Goal: Task Accomplishment & Management: Complete application form

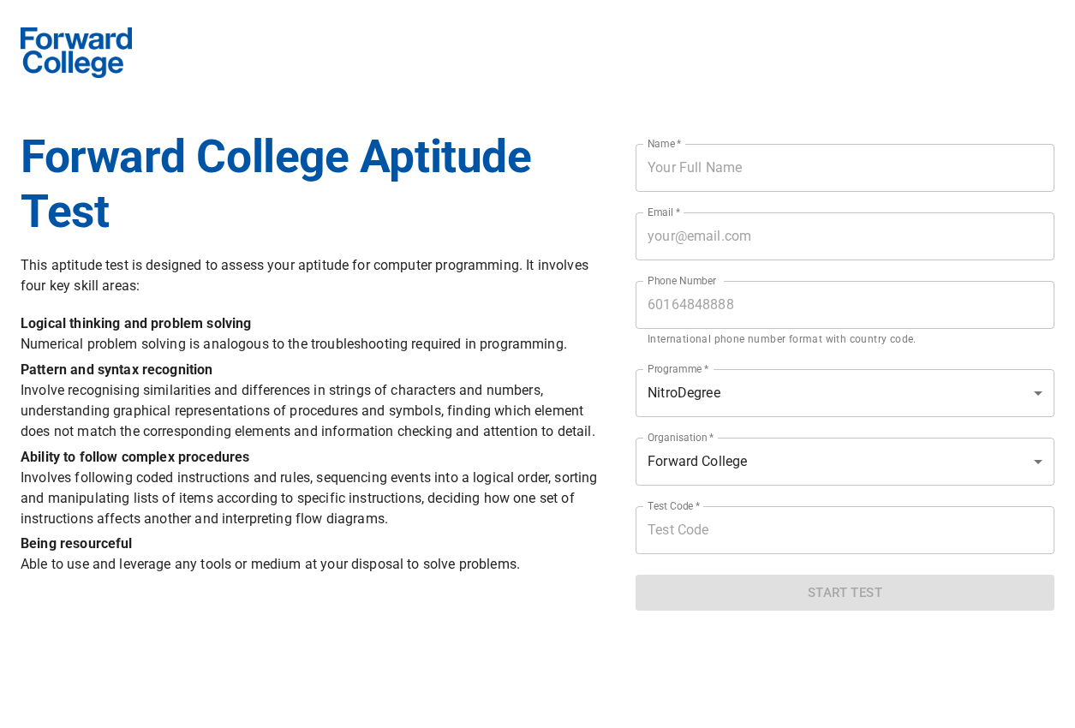
click at [582, 416] on p "Pattern and syntax recognition Involve recognising similarities and differences…" at bounding box center [318, 401] width 594 height 82
click at [702, 301] on input "tel" at bounding box center [844, 305] width 419 height 48
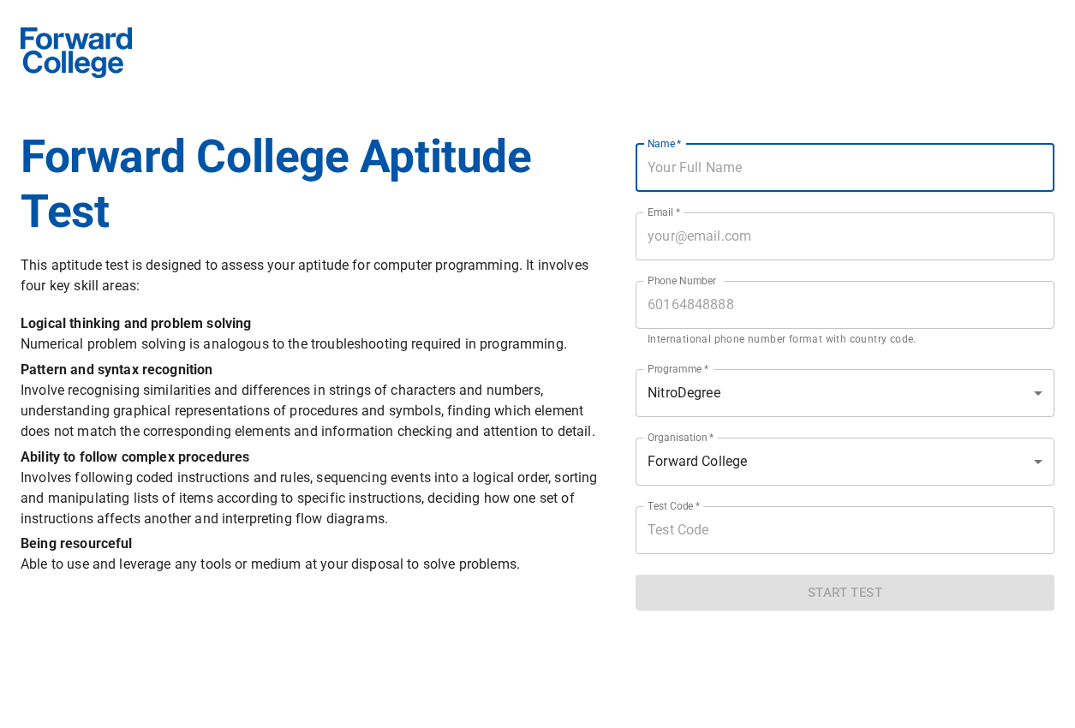
click at [700, 184] on input "text" at bounding box center [844, 168] width 419 height 48
type input "Catalyst"
click at [721, 243] on input "email" at bounding box center [844, 236] width 419 height 48
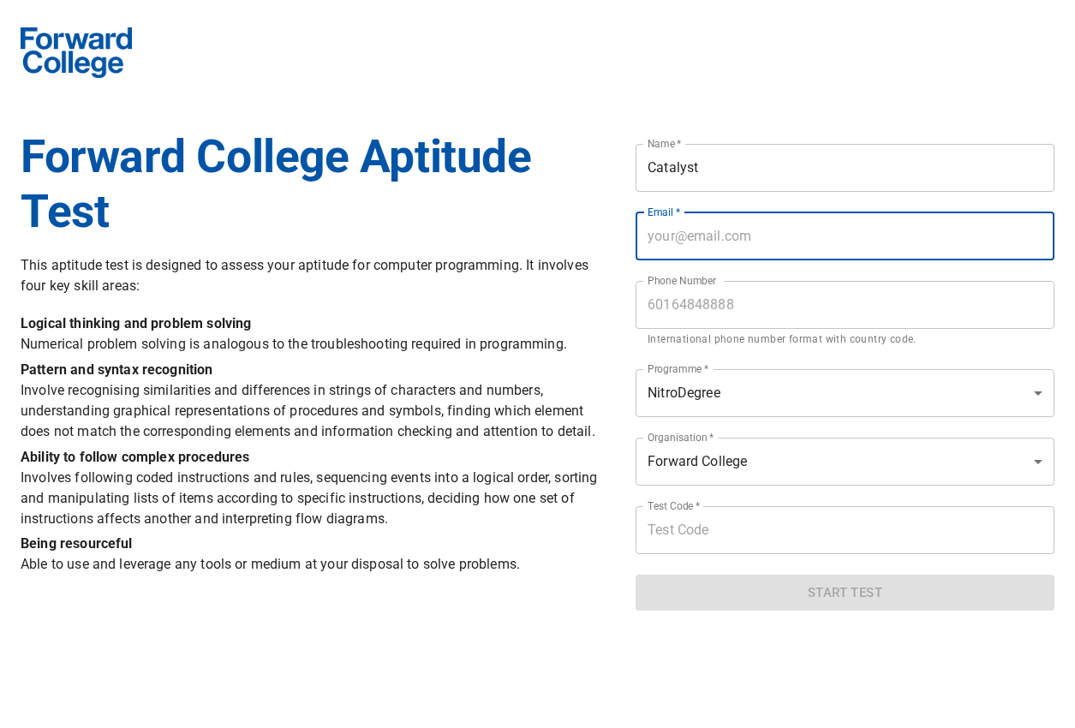
type input "[EMAIL_ADDRESS][DOMAIN_NAME]"
click at [742, 301] on input "tel" at bounding box center [844, 305] width 419 height 48
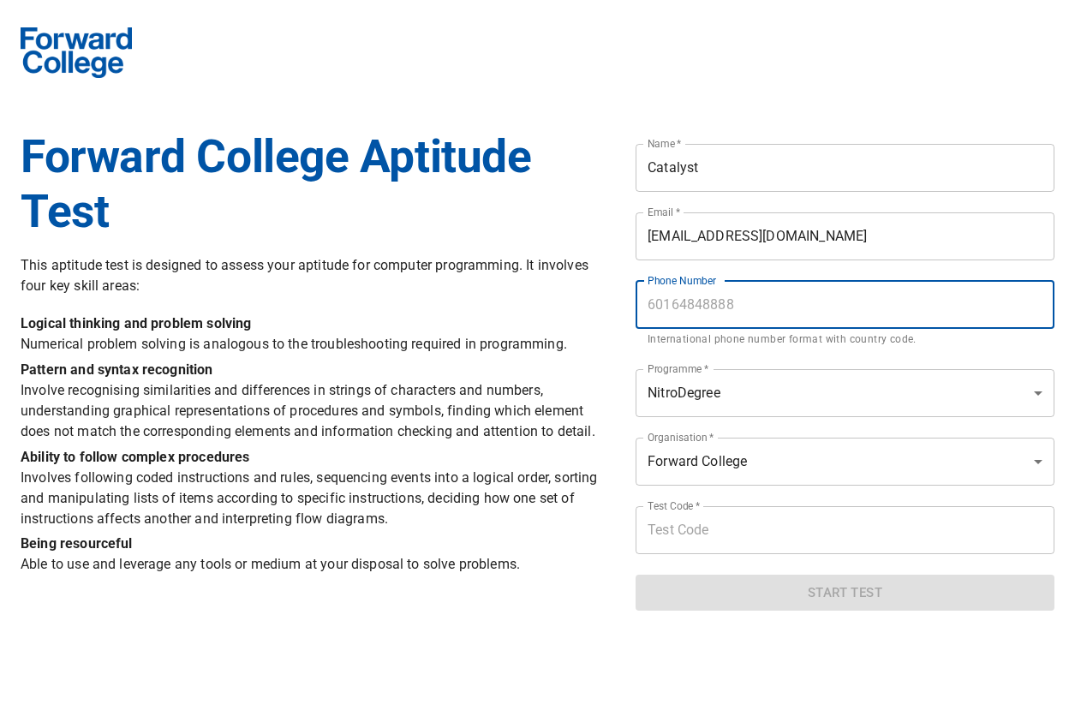
click at [738, 244] on input "[EMAIL_ADDRESS][DOMAIN_NAME]" at bounding box center [844, 236] width 419 height 48
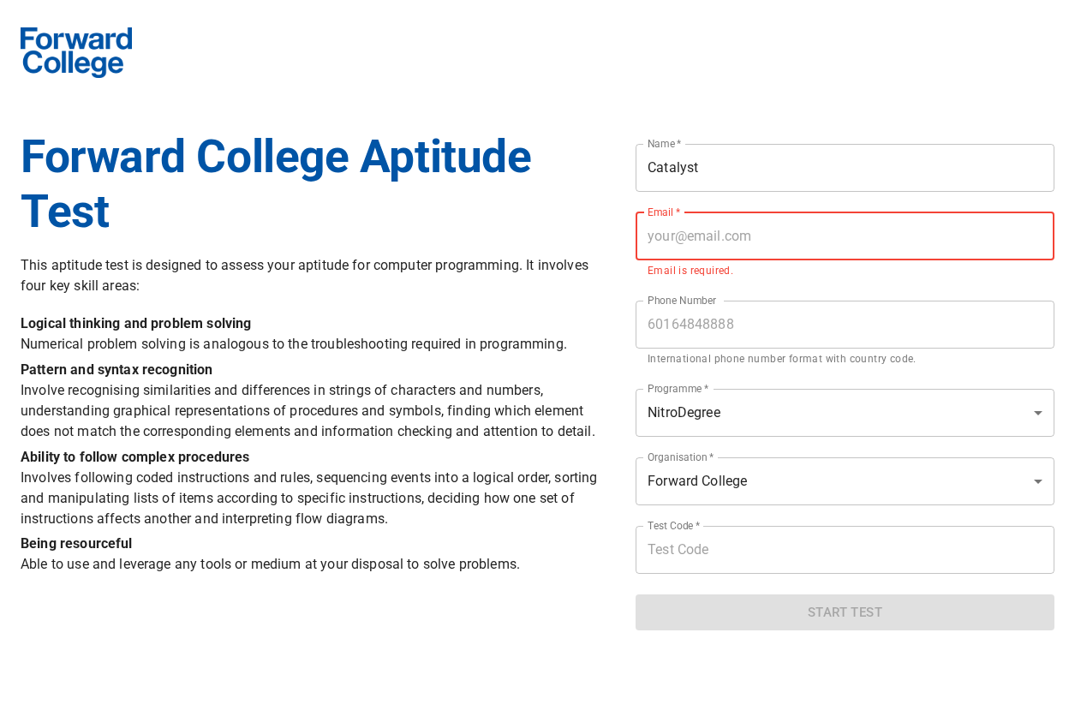
click at [749, 252] on input "email" at bounding box center [844, 236] width 419 height 48
type input "[PERSON_NAME][EMAIL_ADDRESS][PERSON_NAME][DOMAIN_NAME]"
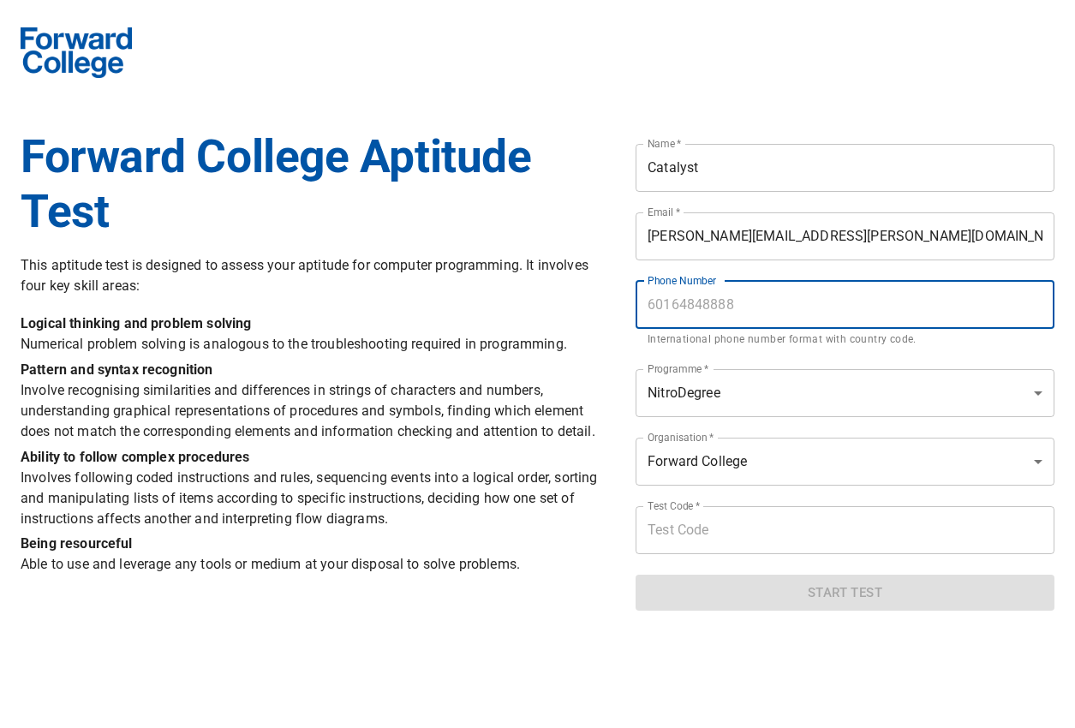
click at [743, 306] on input "tel" at bounding box center [844, 305] width 419 height 48
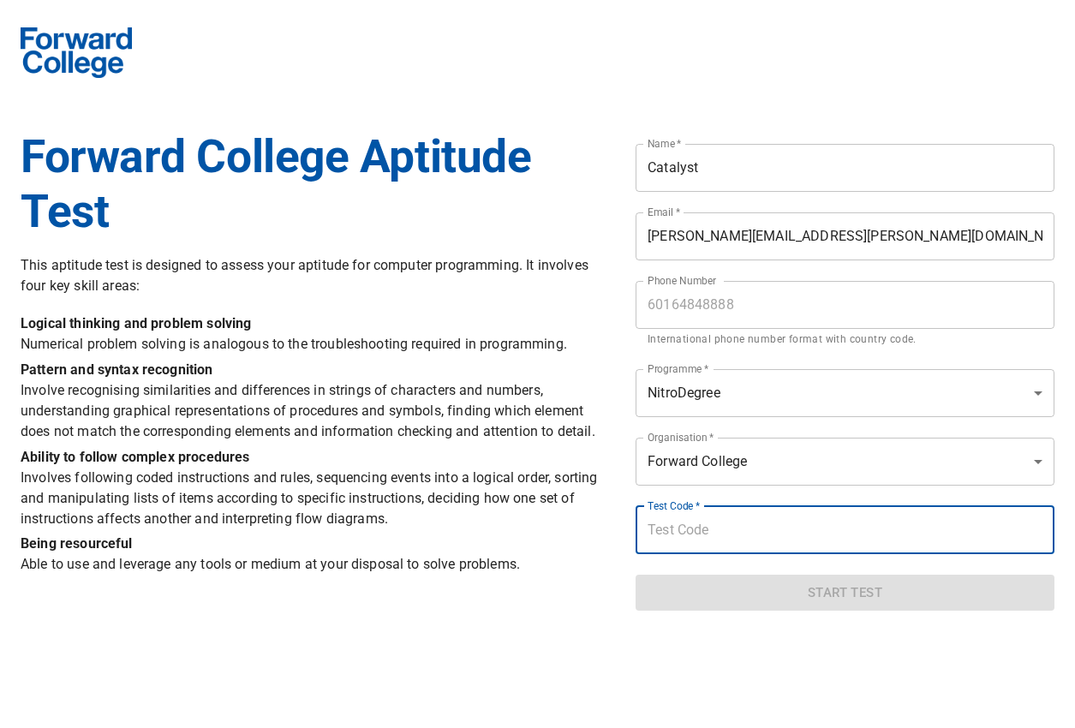
click at [737, 540] on input "text" at bounding box center [844, 530] width 419 height 48
type input "n"
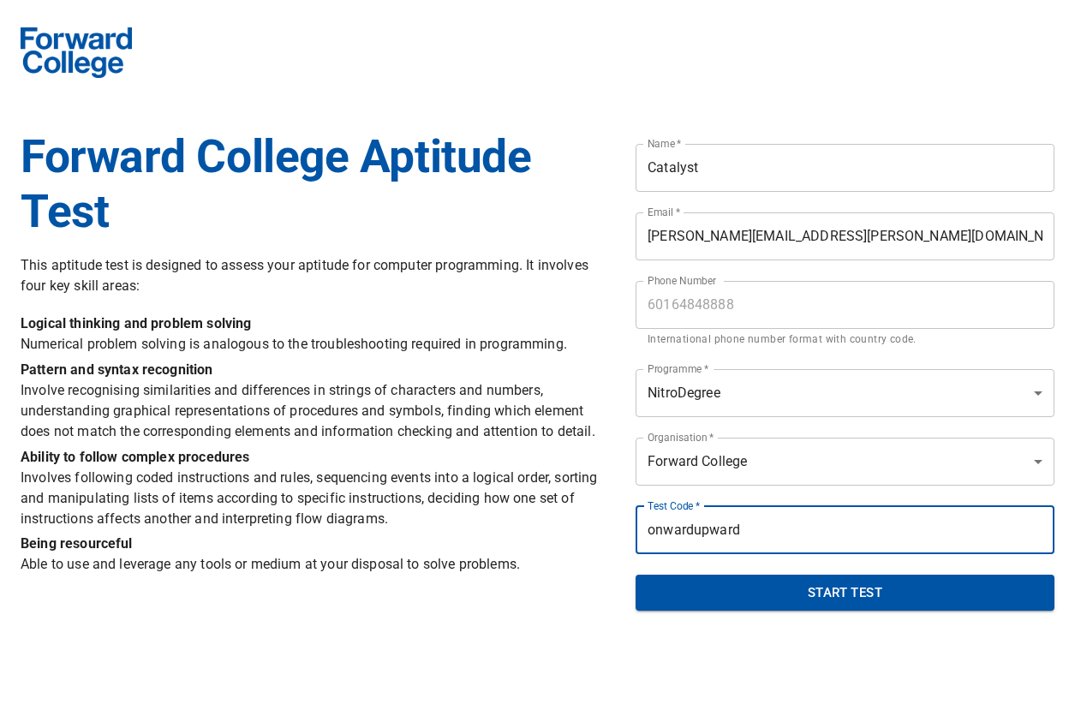
type input "onwardupward"
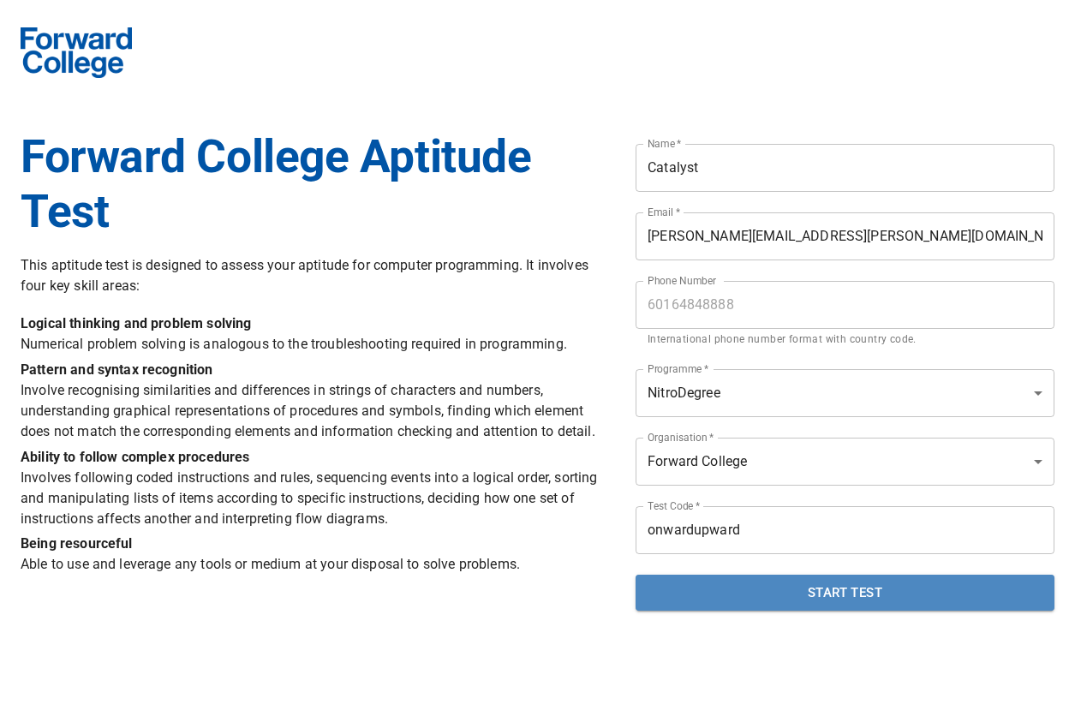
click at [790, 587] on span "Start Test" at bounding box center [844, 593] width 381 height 22
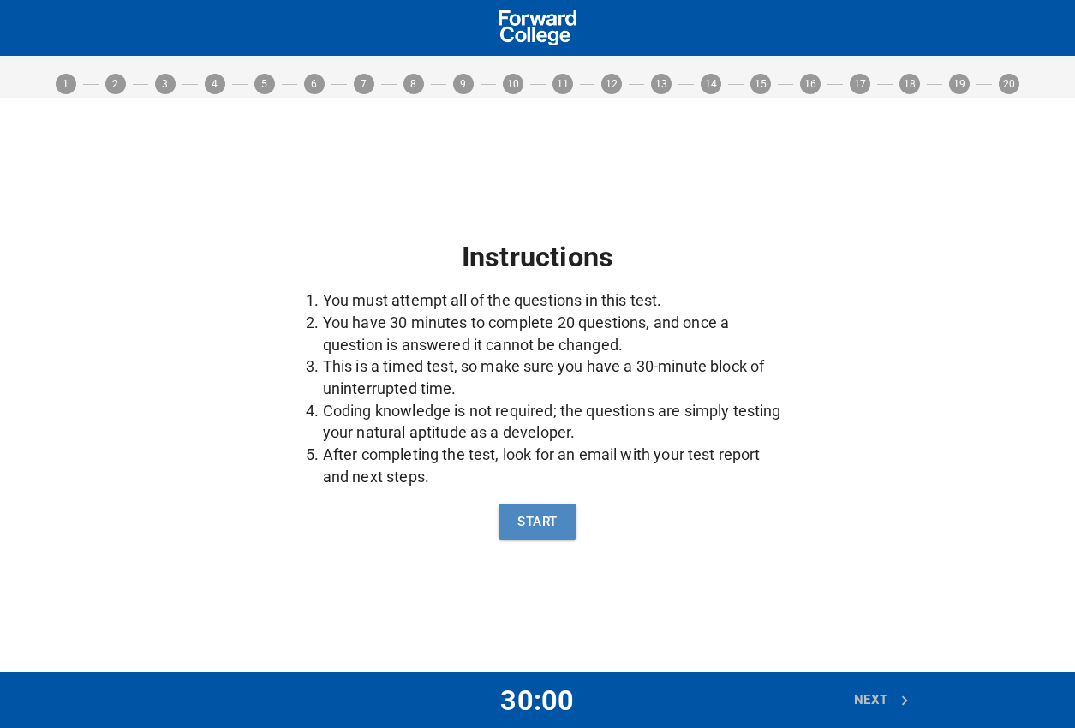
click at [553, 533] on button "Start" at bounding box center [536, 522] width 77 height 36
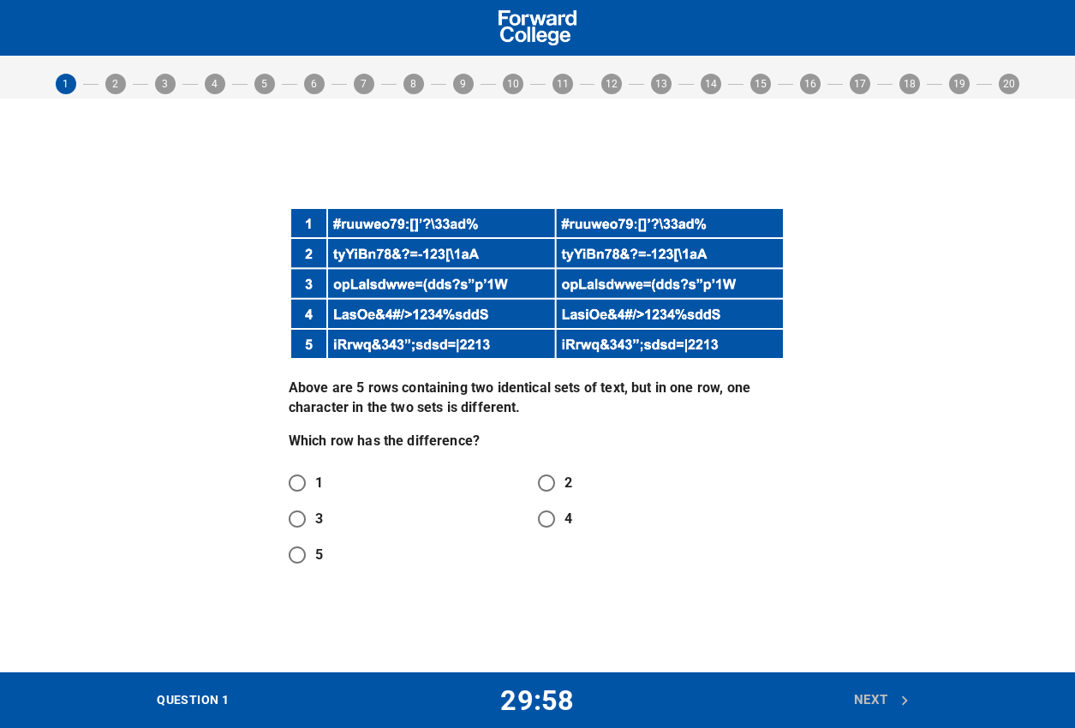
click at [466, 80] on circle at bounding box center [463, 84] width 21 height 21
click at [540, 482] on input "2" at bounding box center [546, 483] width 36 height 36
radio input "true"
click at [869, 689] on span "Next" at bounding box center [882, 700] width 57 height 22
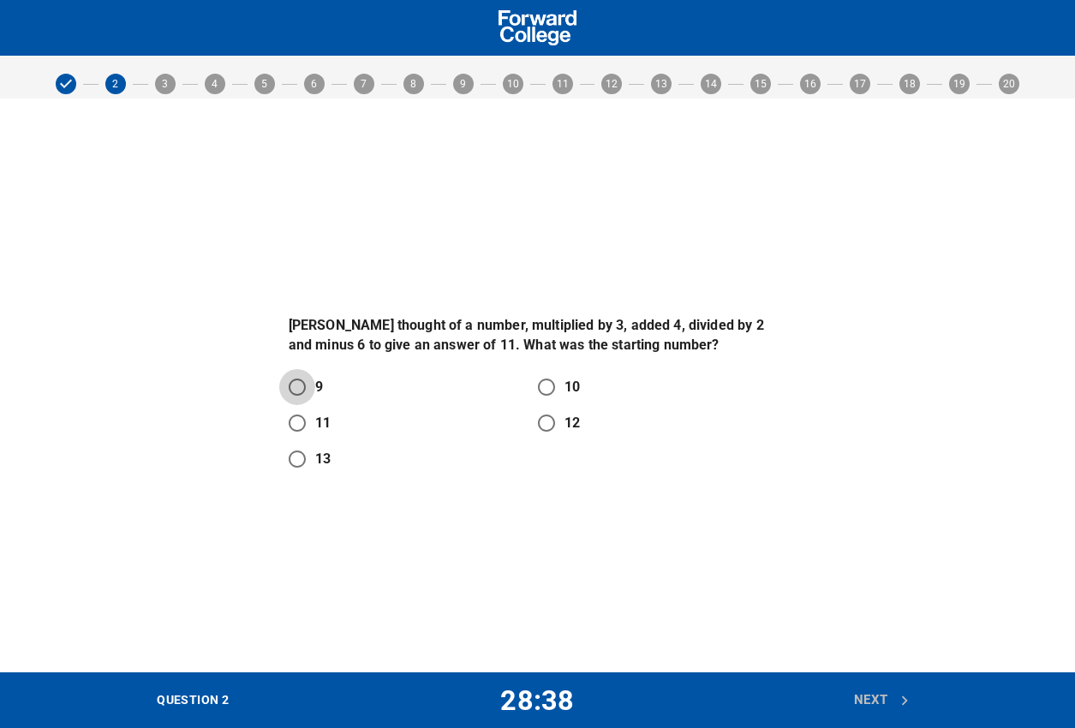
click at [307, 381] on input "9" at bounding box center [297, 387] width 36 height 36
radio input "true"
click at [888, 701] on span "Next" at bounding box center [882, 700] width 57 height 22
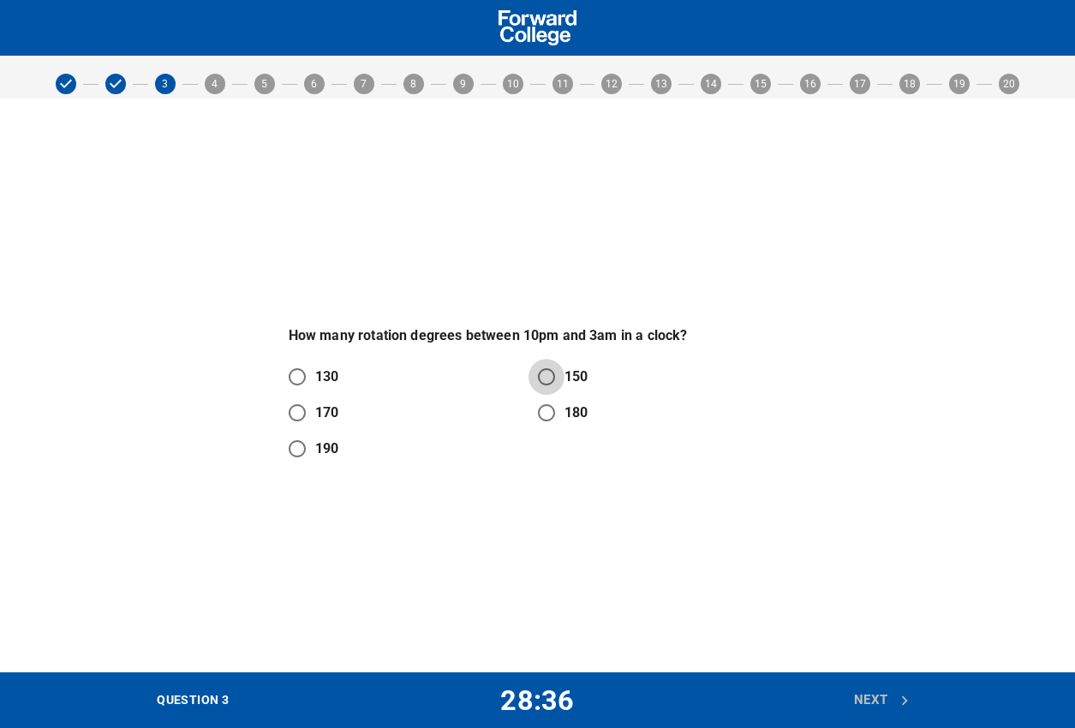
click at [563, 377] on input "150" at bounding box center [546, 377] width 36 height 36
radio input "true"
click at [878, 688] on button "Next" at bounding box center [881, 700] width 75 height 36
